Goal: Check status: Check status

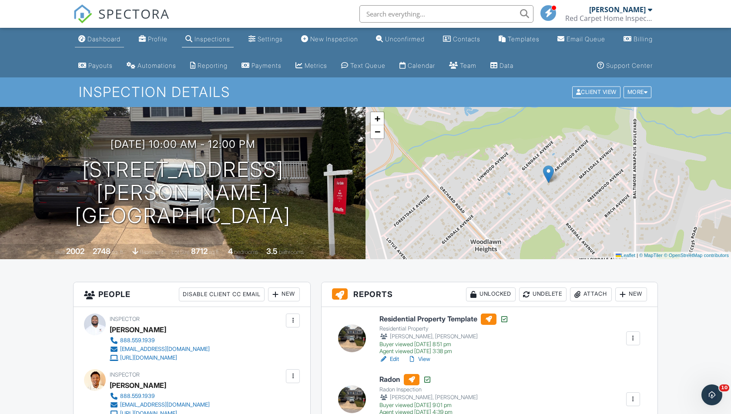
click at [117, 44] on link "Dashboard" at bounding box center [99, 39] width 49 height 16
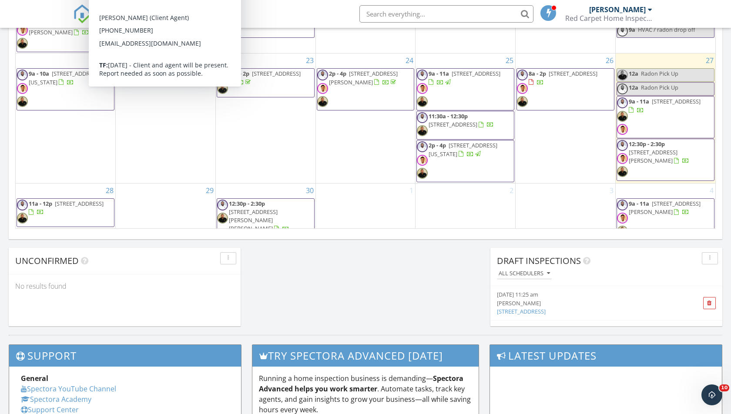
scroll to position [599, 0]
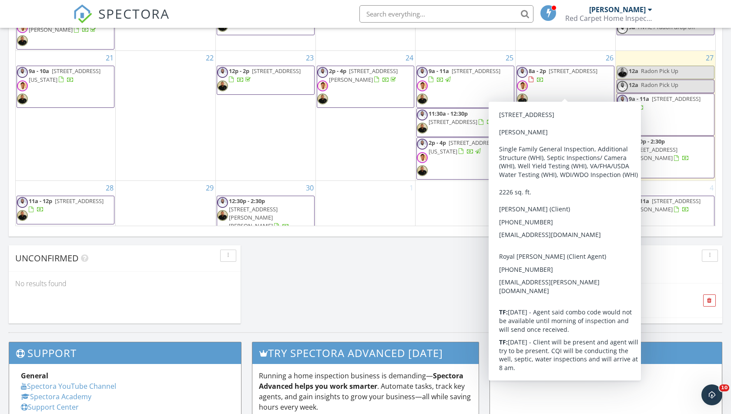
click at [549, 71] on span "5320 Burreed Ct , Waldorf 20601" at bounding box center [573, 71] width 49 height 8
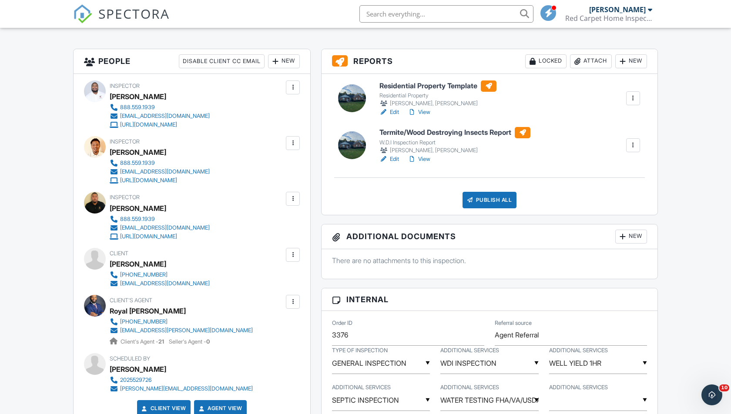
scroll to position [229, 0]
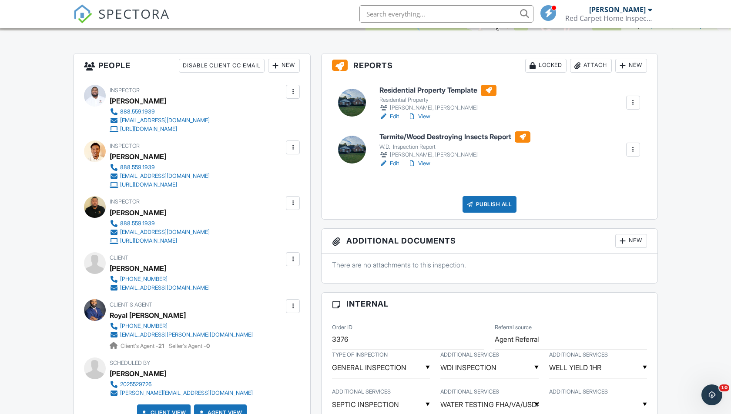
click at [425, 116] on link "View" at bounding box center [419, 116] width 23 height 9
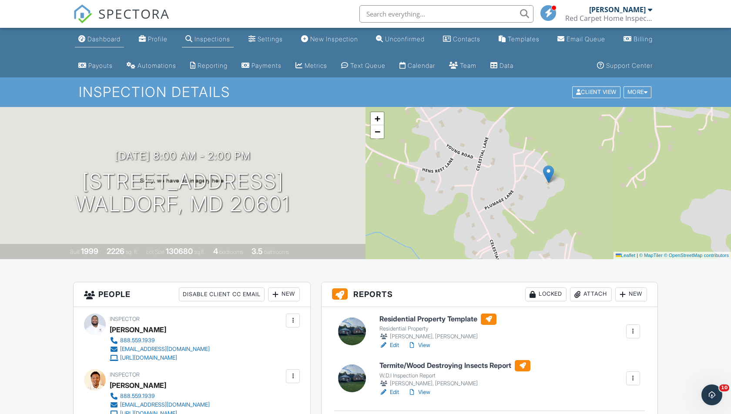
click at [102, 36] on div "Dashboard" at bounding box center [103, 38] width 33 height 7
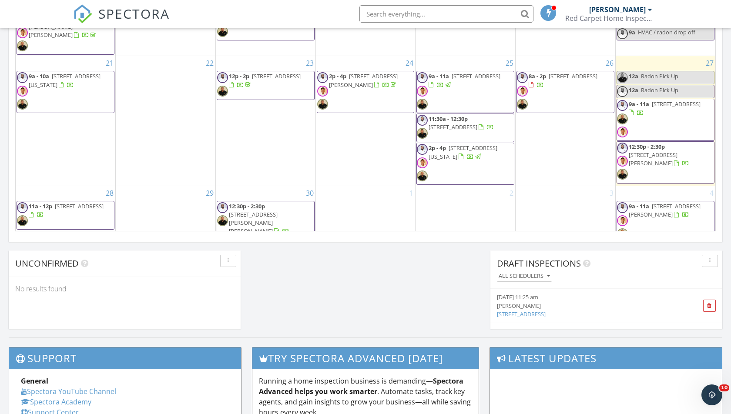
scroll to position [593, 0]
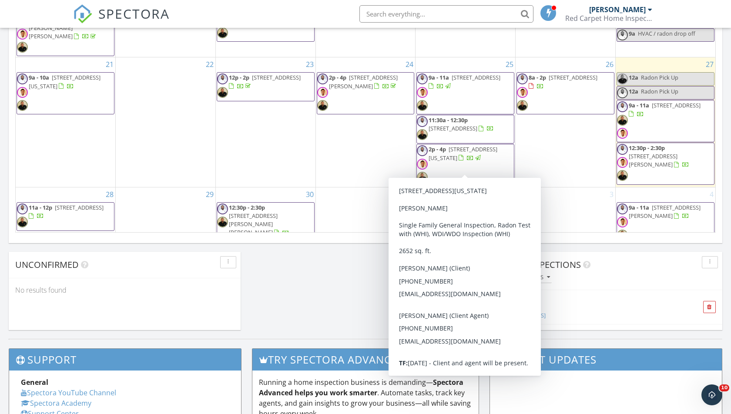
click at [454, 155] on span "2p - 4p [STREET_ADDRESS][US_STATE]" at bounding box center [465, 165] width 97 height 40
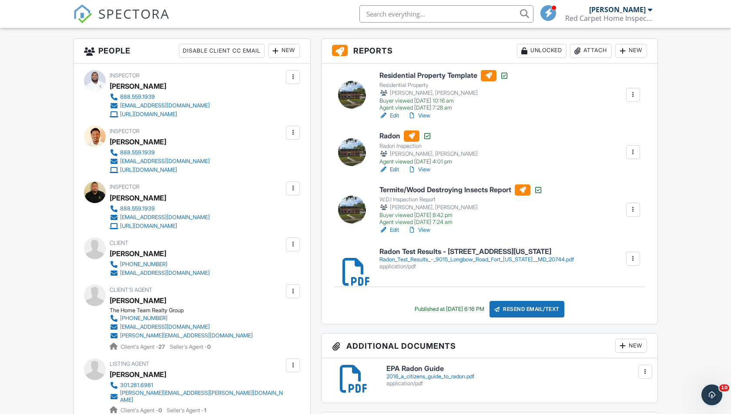
click at [424, 115] on link "View" at bounding box center [419, 115] width 23 height 9
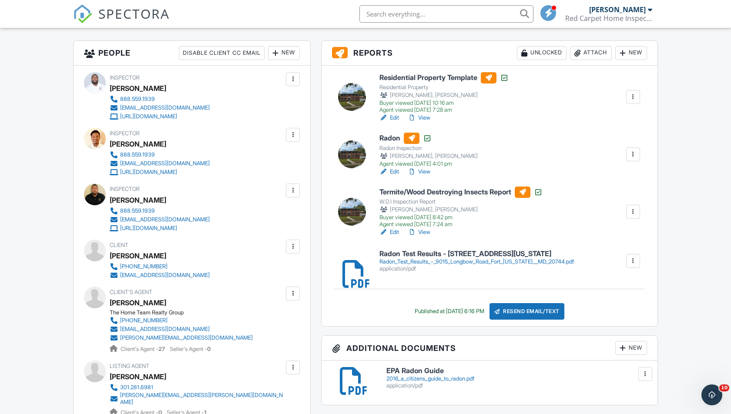
click at [424, 114] on link "View" at bounding box center [419, 118] width 23 height 9
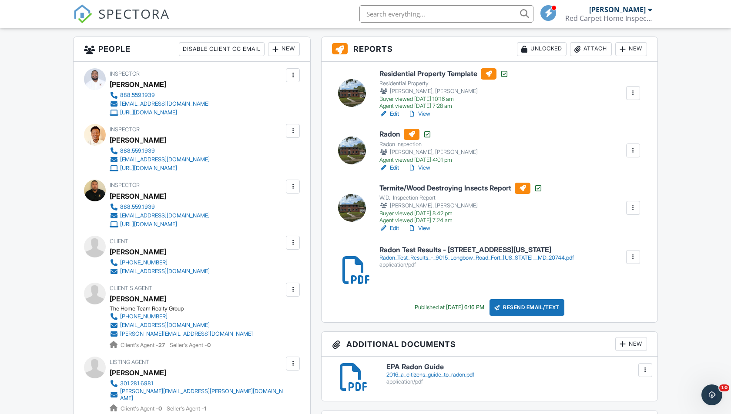
click at [394, 112] on link "Edit" at bounding box center [390, 114] width 20 height 9
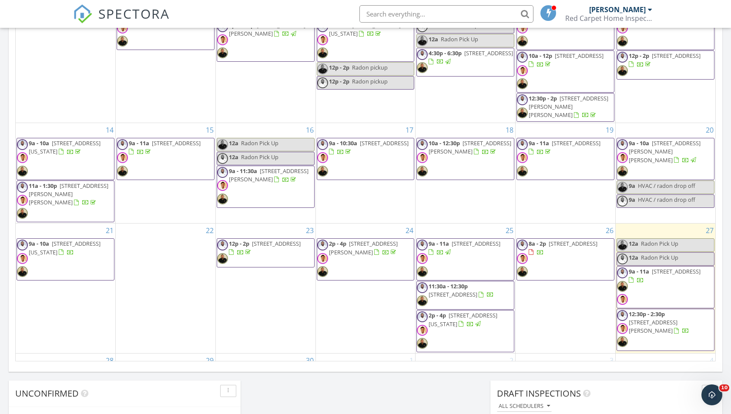
scroll to position [179, 0]
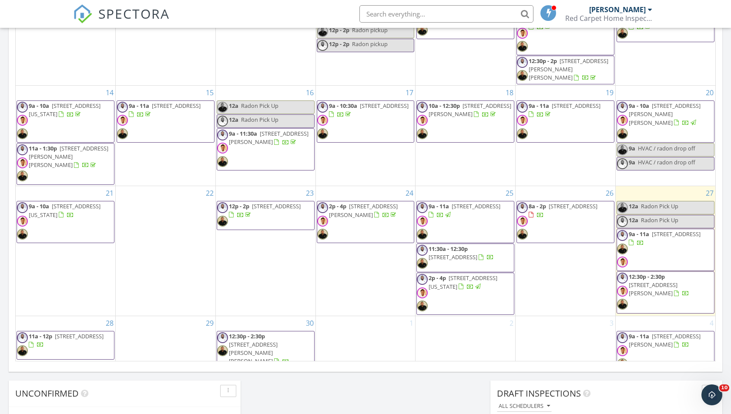
click at [545, 219] on span "8a - 2p 5320 Burreed Ct , Waldorf 20601" at bounding box center [565, 222] width 97 height 40
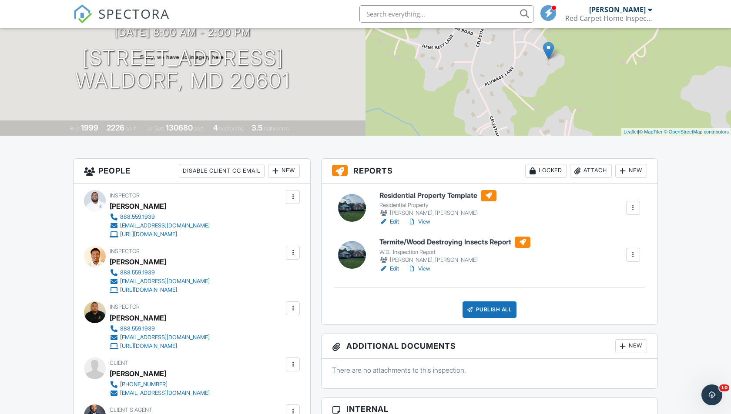
click at [426, 223] on link "View" at bounding box center [419, 222] width 23 height 9
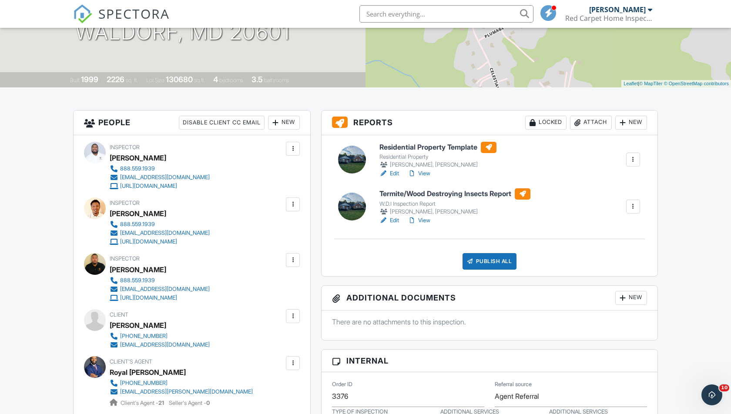
click at [425, 172] on link "View" at bounding box center [419, 173] width 23 height 9
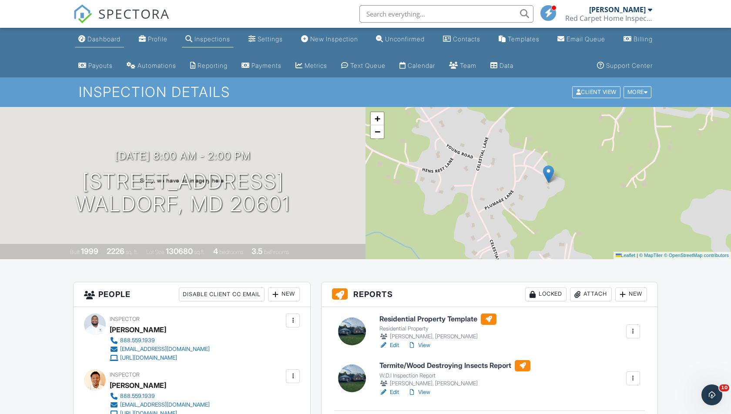
click at [119, 41] on div "Dashboard" at bounding box center [103, 38] width 33 height 7
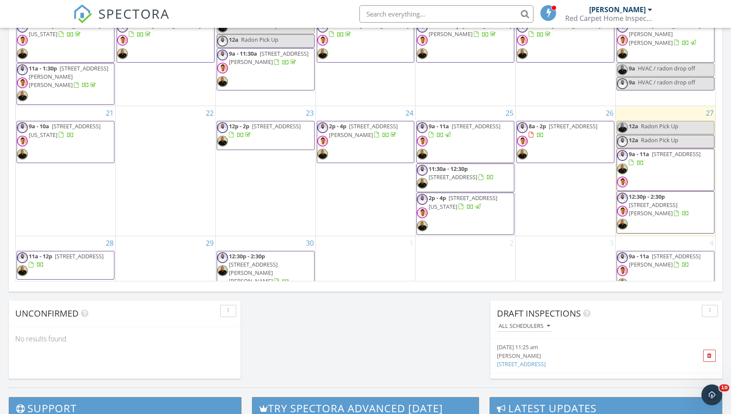
scroll to position [554, 0]
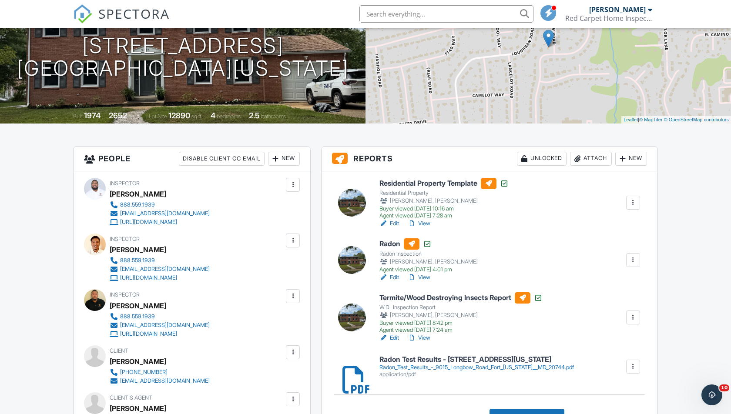
scroll to position [140, 0]
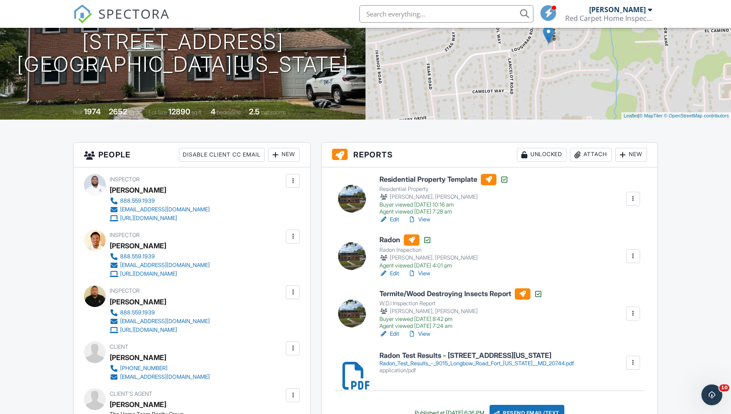
click at [426, 219] on link "View" at bounding box center [419, 219] width 23 height 9
